Goal: Ask a question

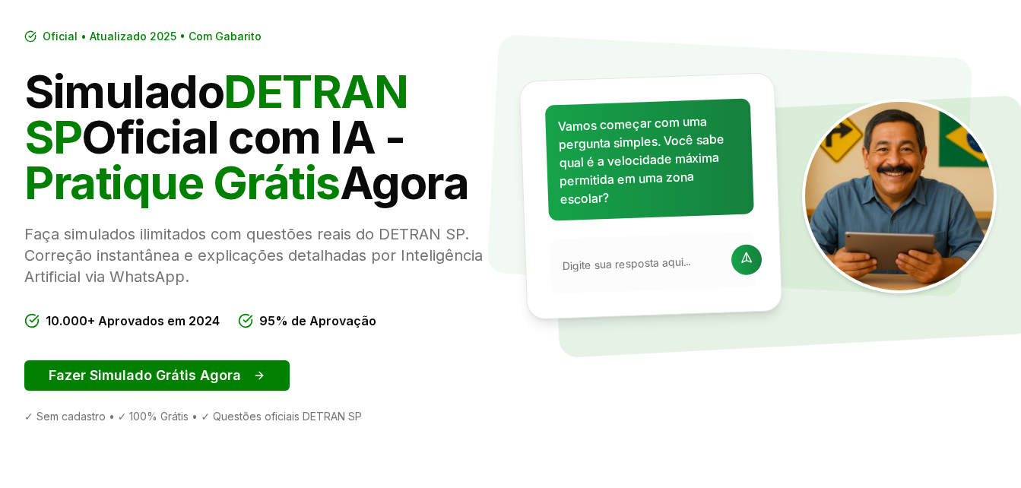
scroll to position [152, 0]
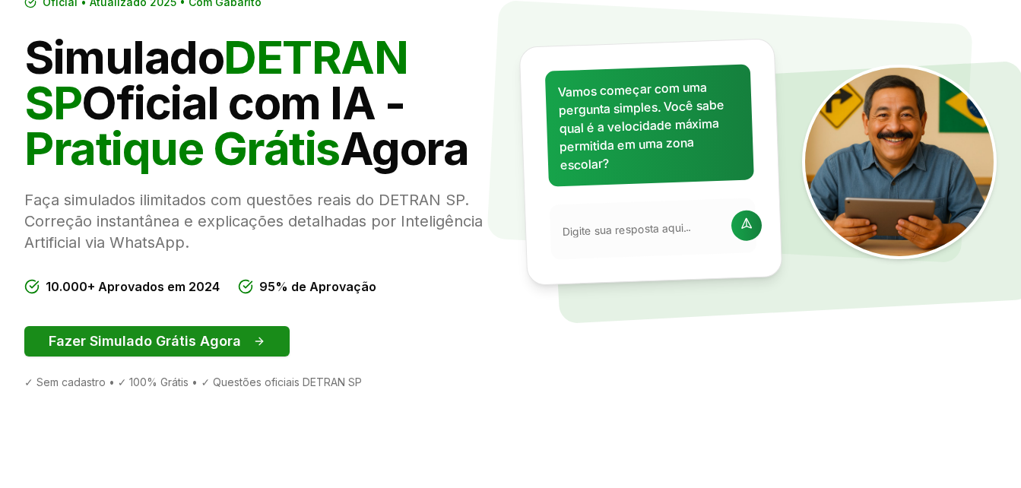
click at [242, 340] on button "Fazer Simulado Grátis Agora" at bounding box center [156, 341] width 265 height 30
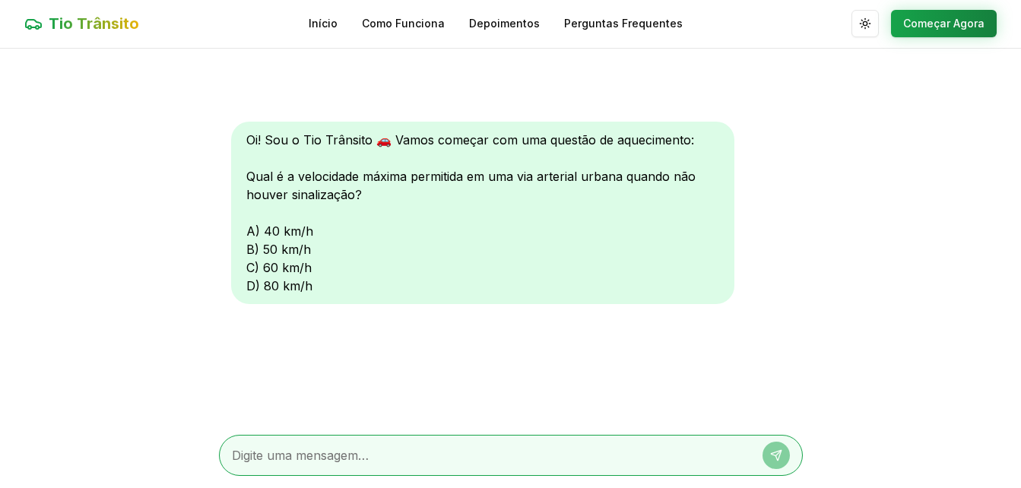
click at [313, 460] on textarea at bounding box center [489, 455] width 515 height 18
type textarea "c"
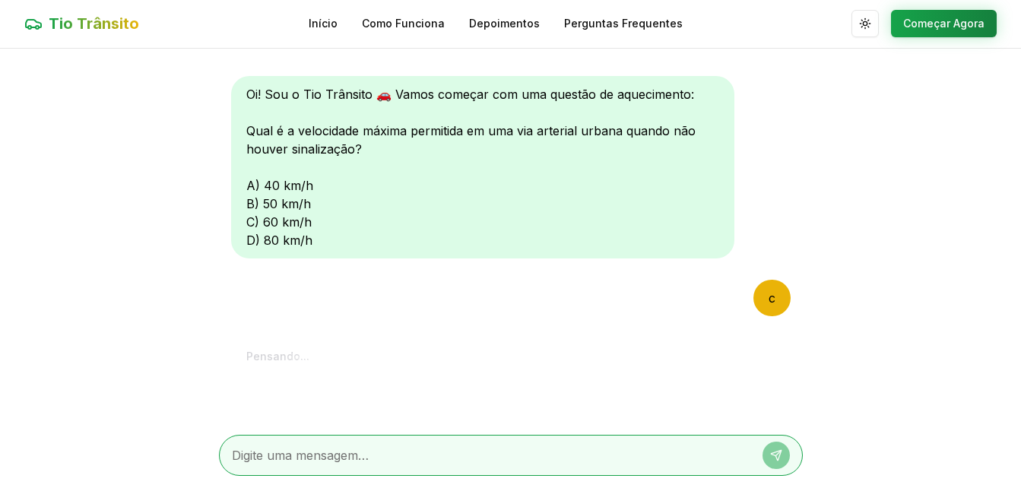
scroll to position [213, 0]
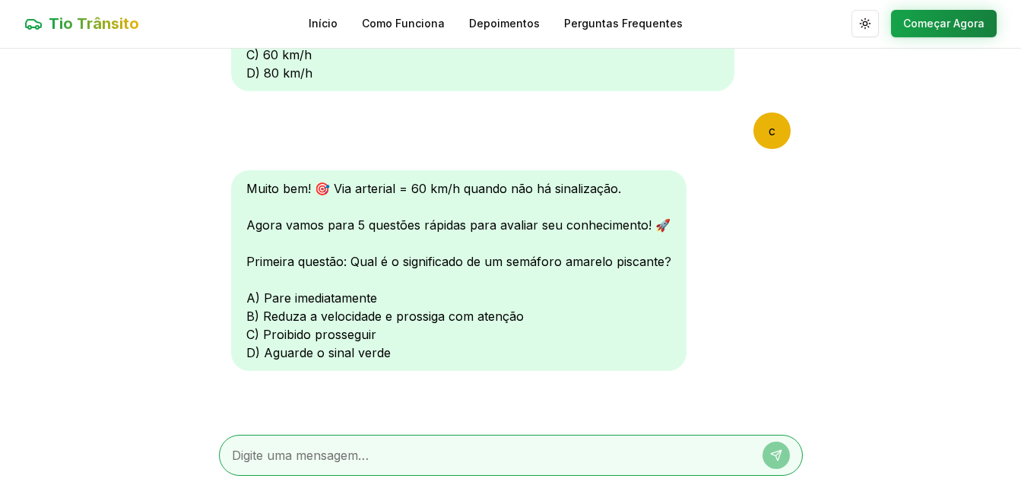
type textarea "b"
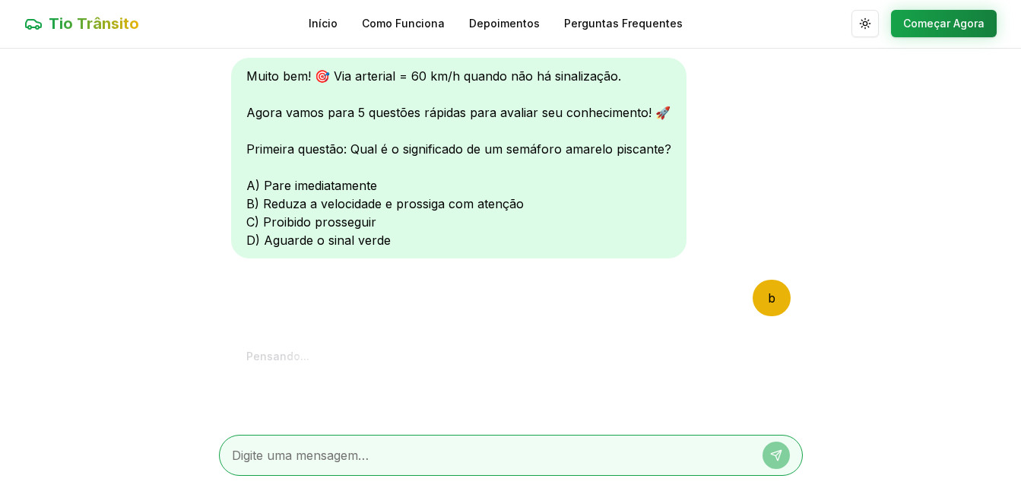
scroll to position [608, 0]
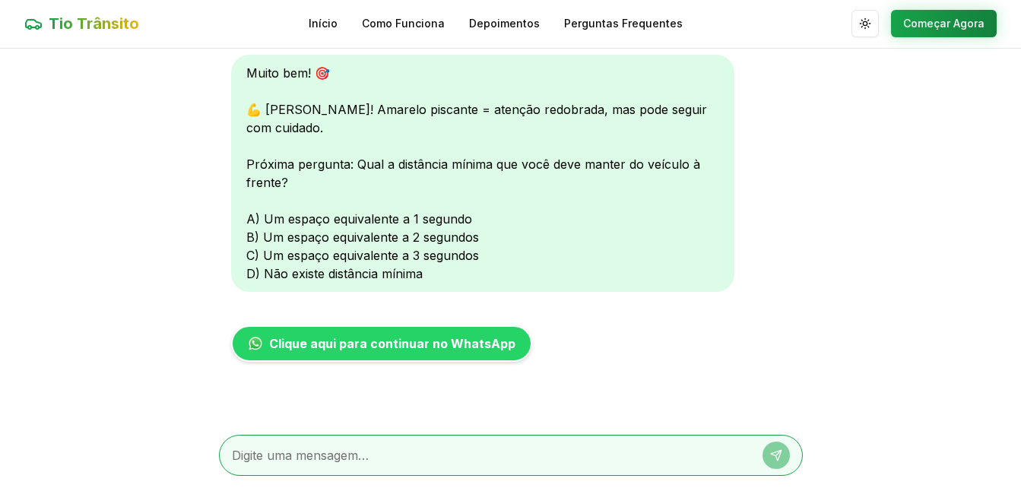
type textarea "b"
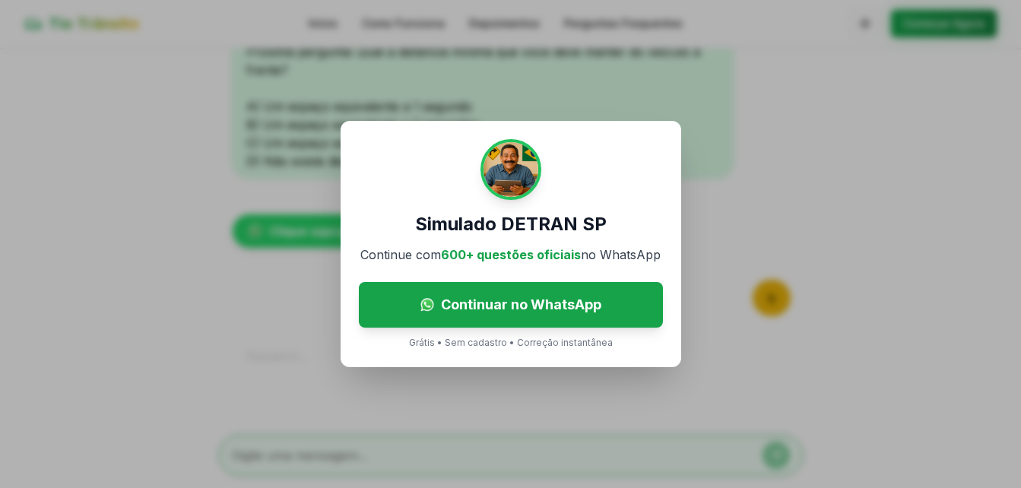
scroll to position [924, 0]
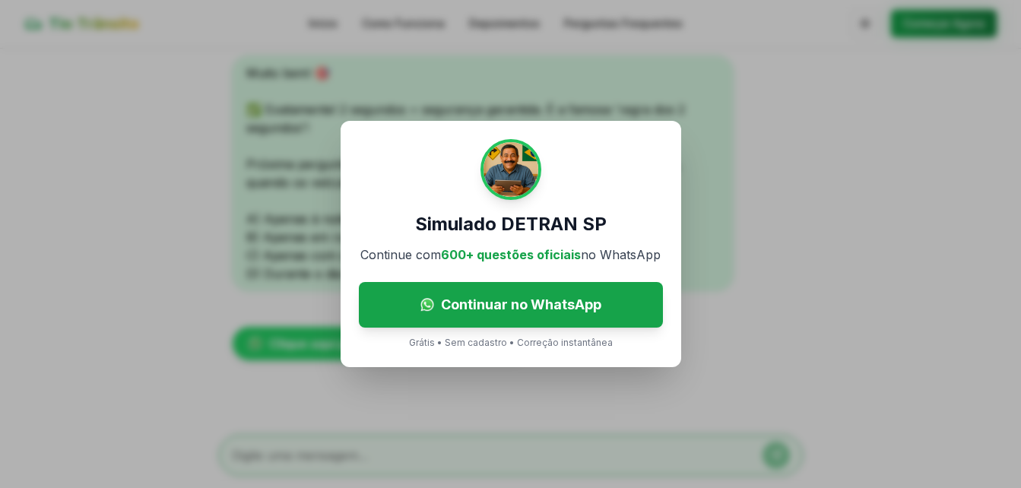
click at [499, 397] on div "Simulado DETRAN SP Continue com 600+ questões oficiais no WhatsApp Continuar no…" at bounding box center [510, 244] width 1021 height 488
click at [429, 348] on p "Grátis • Sem cadastro • Correção instantânea" at bounding box center [511, 343] width 204 height 12
click at [424, 346] on p "Grátis • Sem cadastro • Correção instantânea" at bounding box center [511, 343] width 204 height 12
click at [387, 389] on div "Simulado DETRAN SP Continue com 600+ questões oficiais no WhatsApp Continuar no…" at bounding box center [510, 244] width 1021 height 488
click at [183, 339] on div "Simulado DETRAN SP Continue com 600+ questões oficiais no WhatsApp Continuar no…" at bounding box center [510, 244] width 1021 height 488
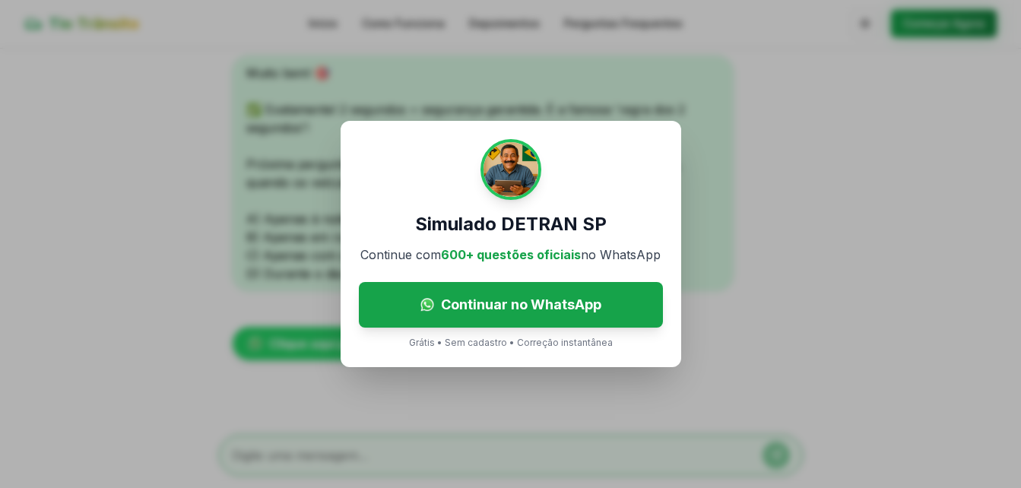
drag, startPoint x: 211, startPoint y: 217, endPoint x: 104, endPoint y: 56, distance: 193.5
click at [204, 202] on div "Simulado DETRAN SP Continue com 600+ questões oficiais no WhatsApp Continuar no…" at bounding box center [510, 244] width 1021 height 488
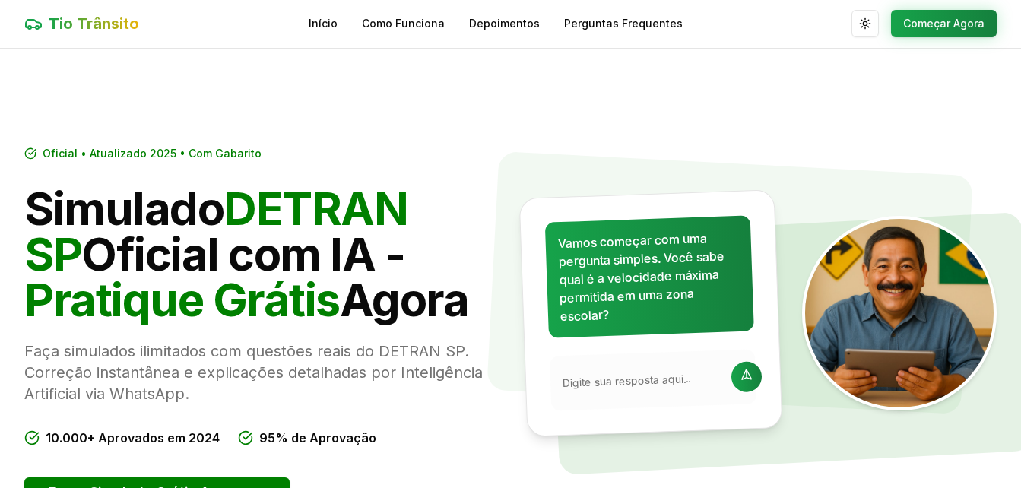
scroll to position [152, 0]
